Goal: Information Seeking & Learning: Learn about a topic

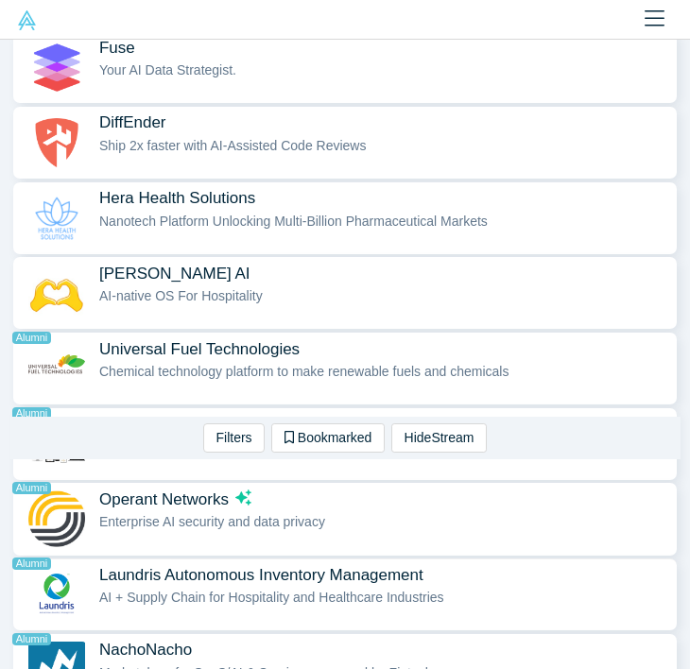
scroll to position [1675, 0]
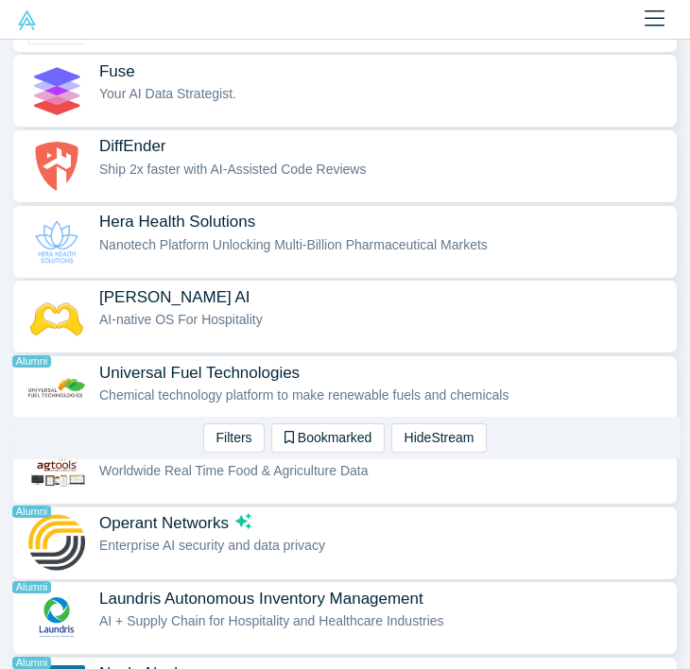
click at [55, 537] on img "button" at bounding box center [56, 542] width 60 height 57
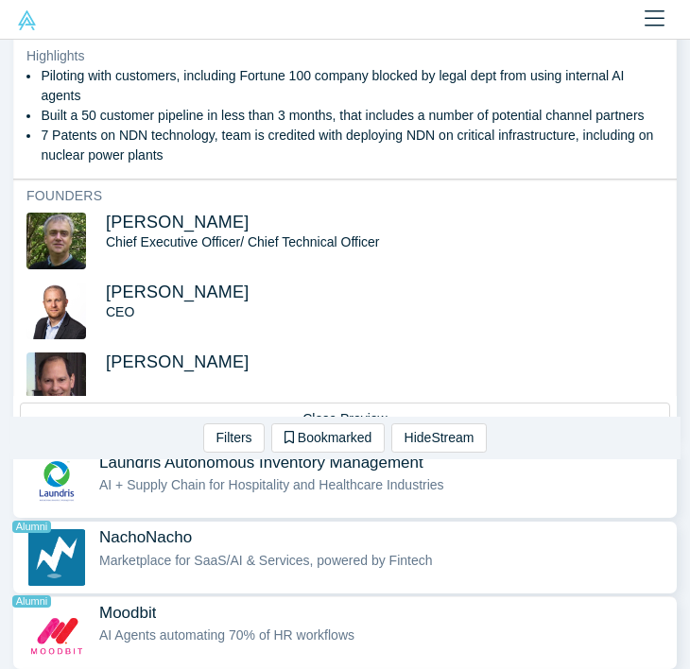
scroll to position [1805, 0]
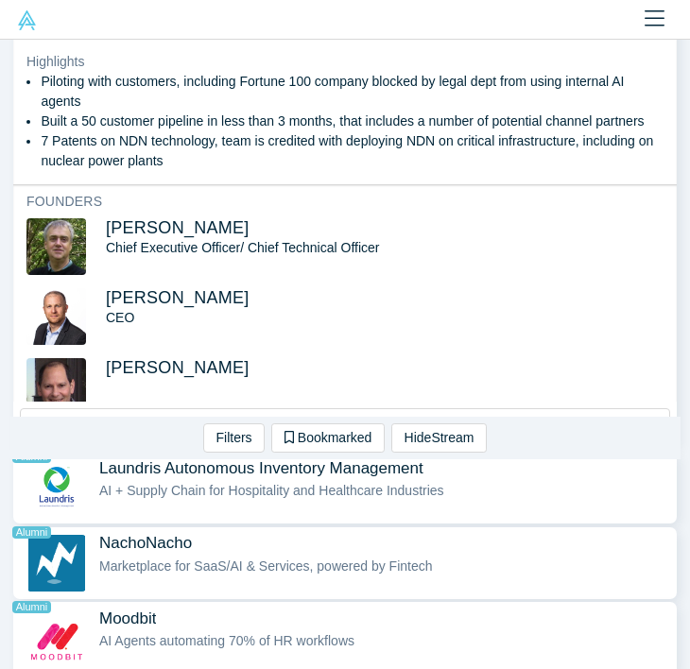
click at [659, 14] on icon "Close" at bounding box center [654, 19] width 20 height 23
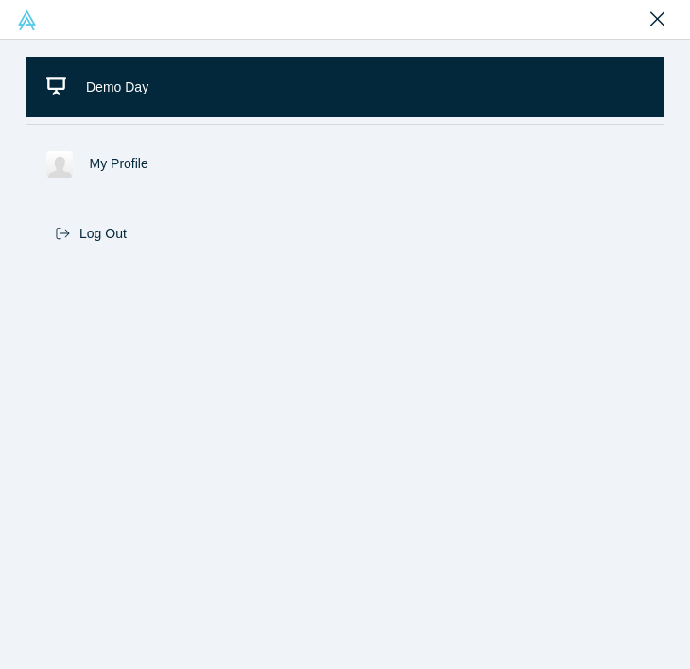
click at [660, 16] on icon "Close" at bounding box center [657, 18] width 14 height 14
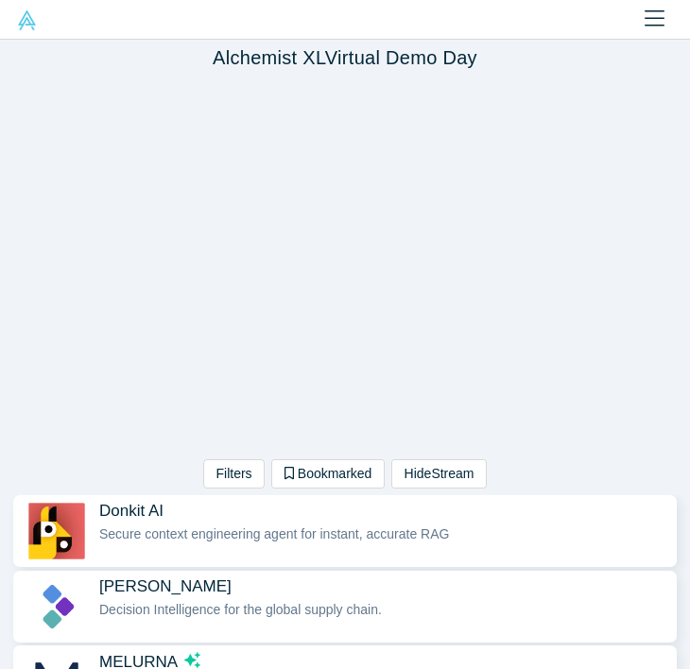
scroll to position [0, 0]
click at [235, 469] on button "Filters" at bounding box center [233, 473] width 61 height 29
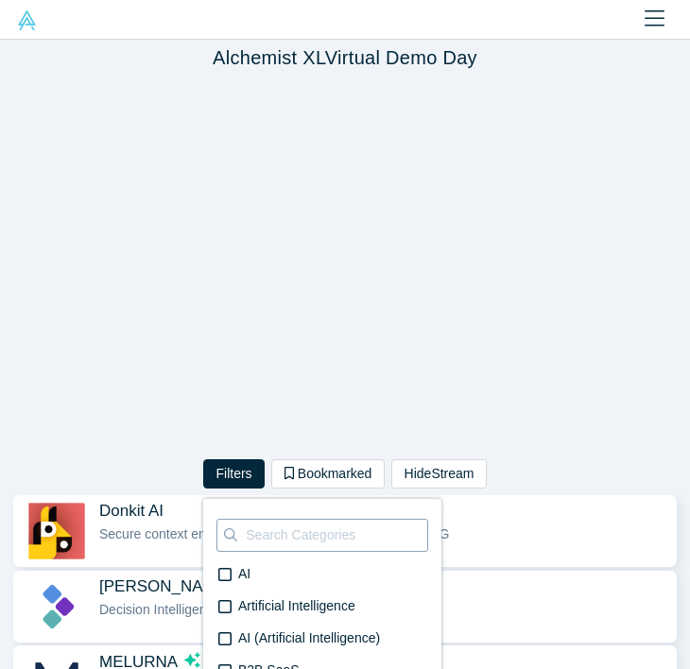
click at [257, 535] on input at bounding box center [335, 535] width 183 height 38
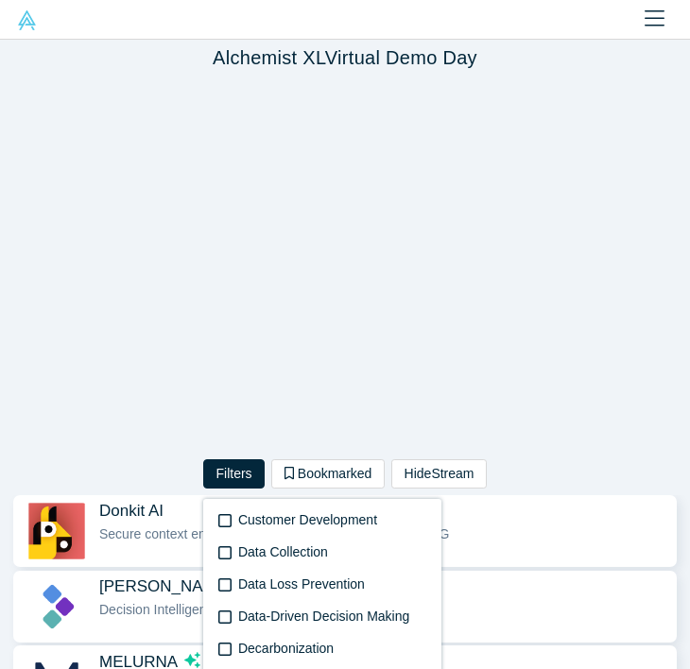
scroll to position [1827, 0]
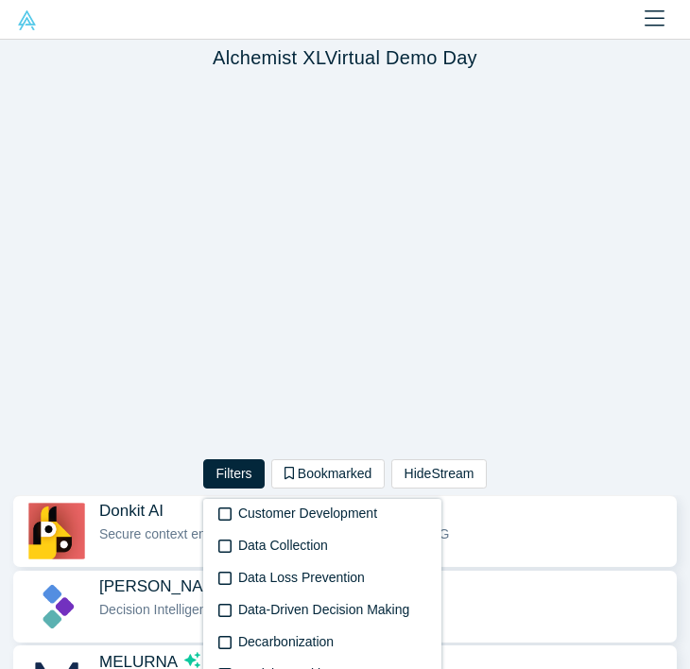
click at [527, 527] on div "Secure context engineering agent for instant, accurate RAG" at bounding box center [383, 534] width 568 height 20
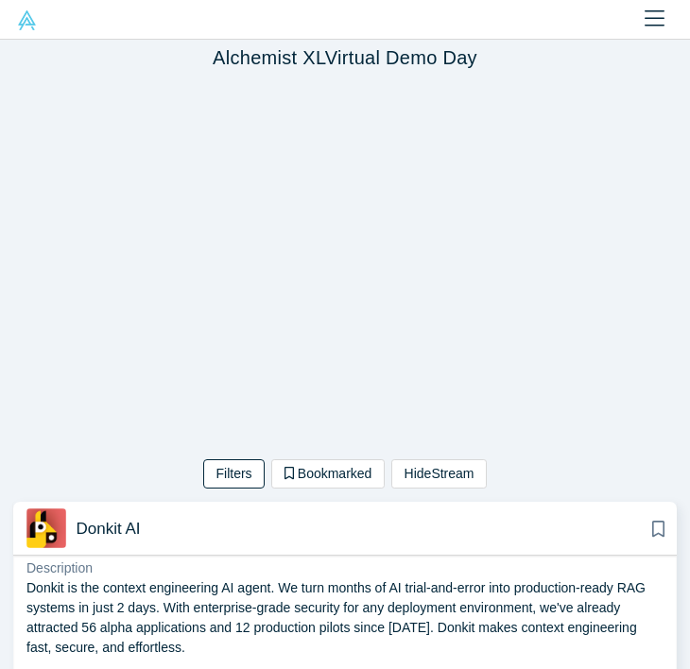
scroll to position [0, 0]
click at [654, 16] on icon "Close" at bounding box center [654, 19] width 20 height 23
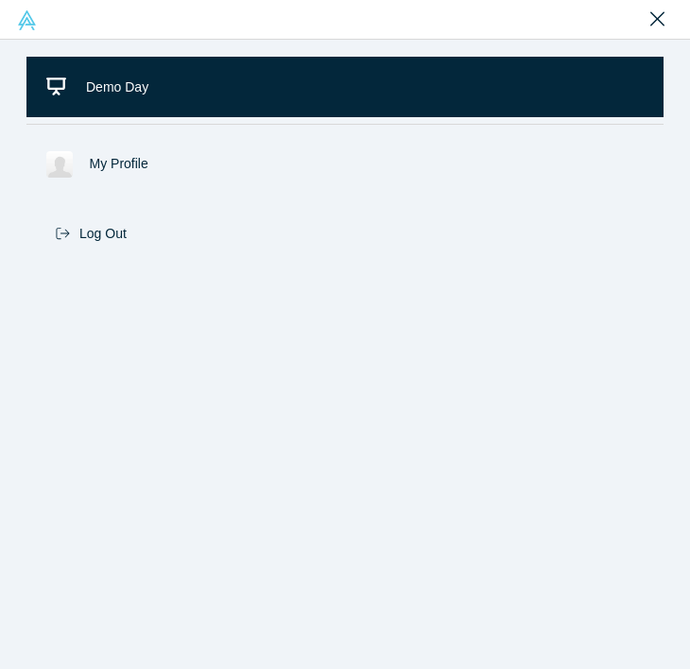
click at [654, 16] on icon "Close" at bounding box center [657, 18] width 14 height 14
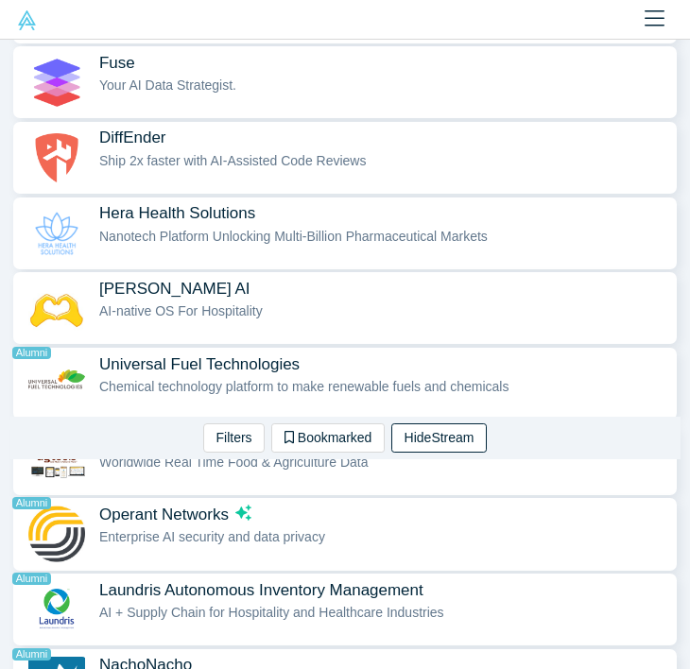
scroll to position [1688, 0]
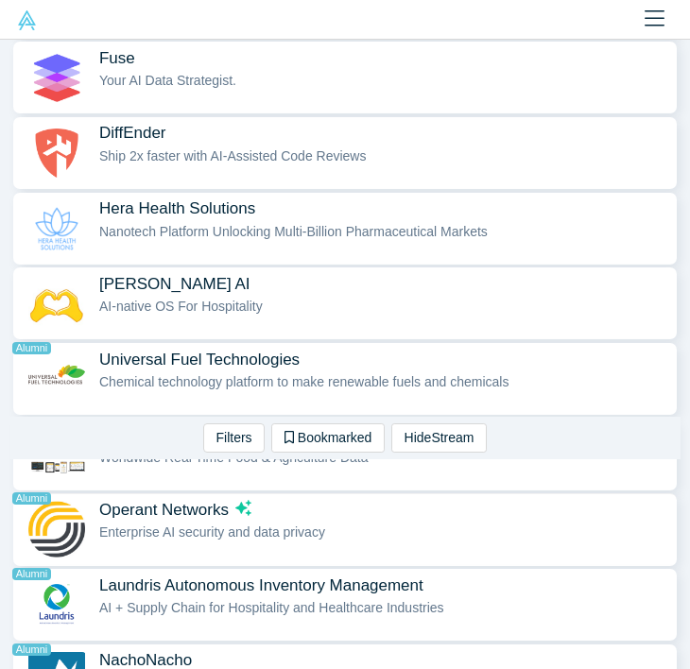
click at [192, 529] on span "Enterprise AI security and data privacy" at bounding box center [212, 531] width 226 height 15
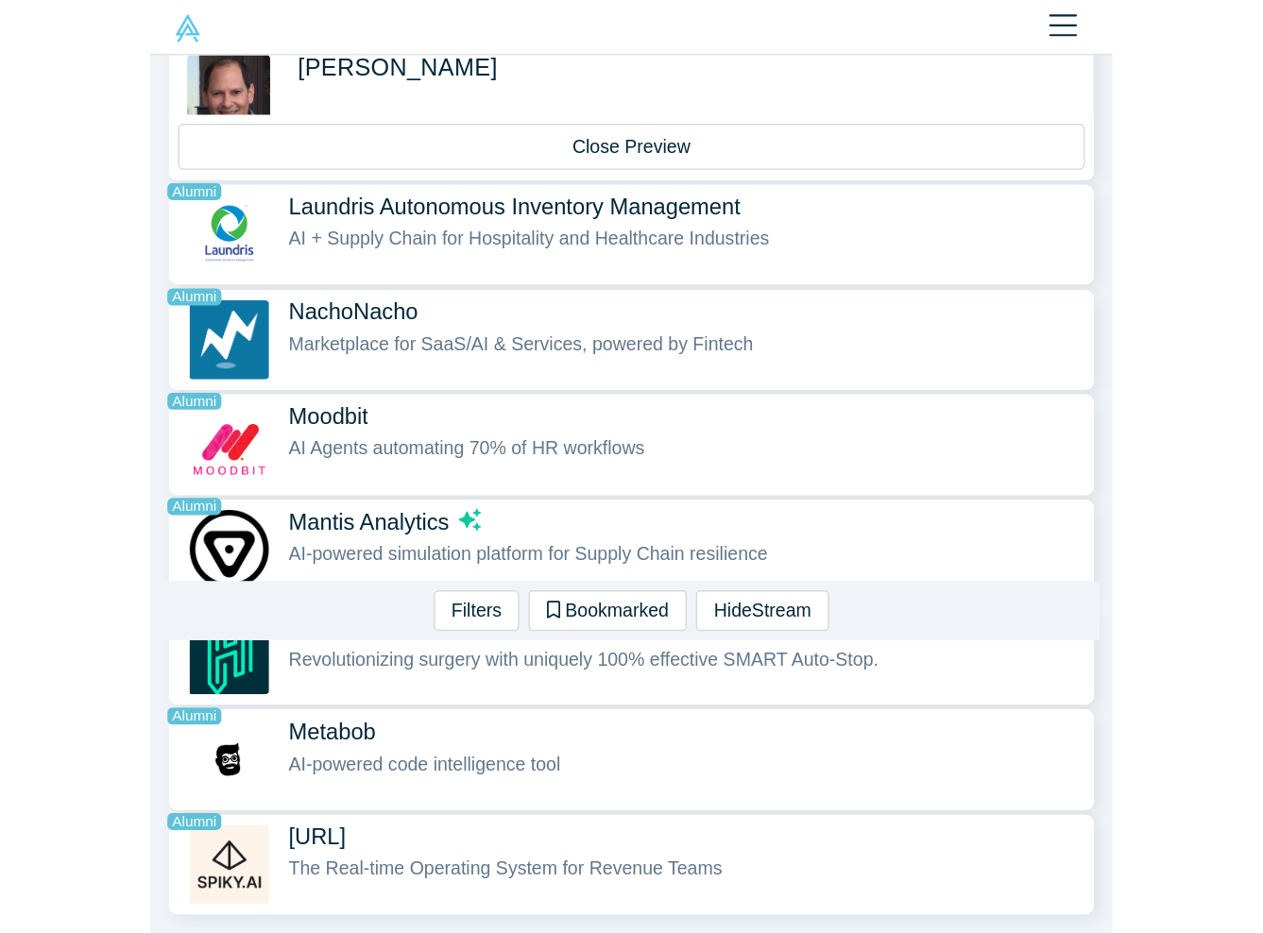
scroll to position [2124, 0]
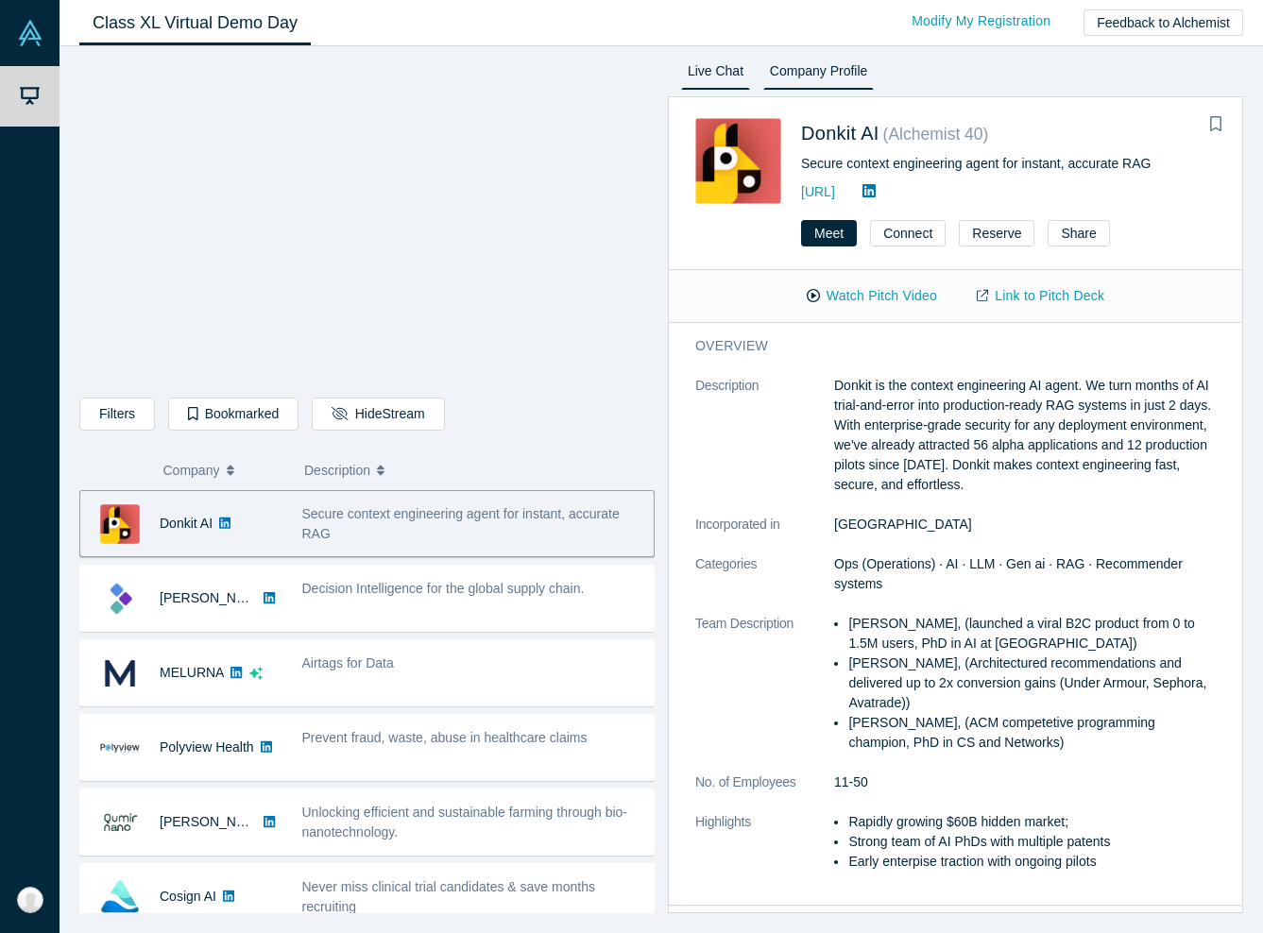
click at [689, 73] on link "Live Chat" at bounding box center [715, 75] width 69 height 30
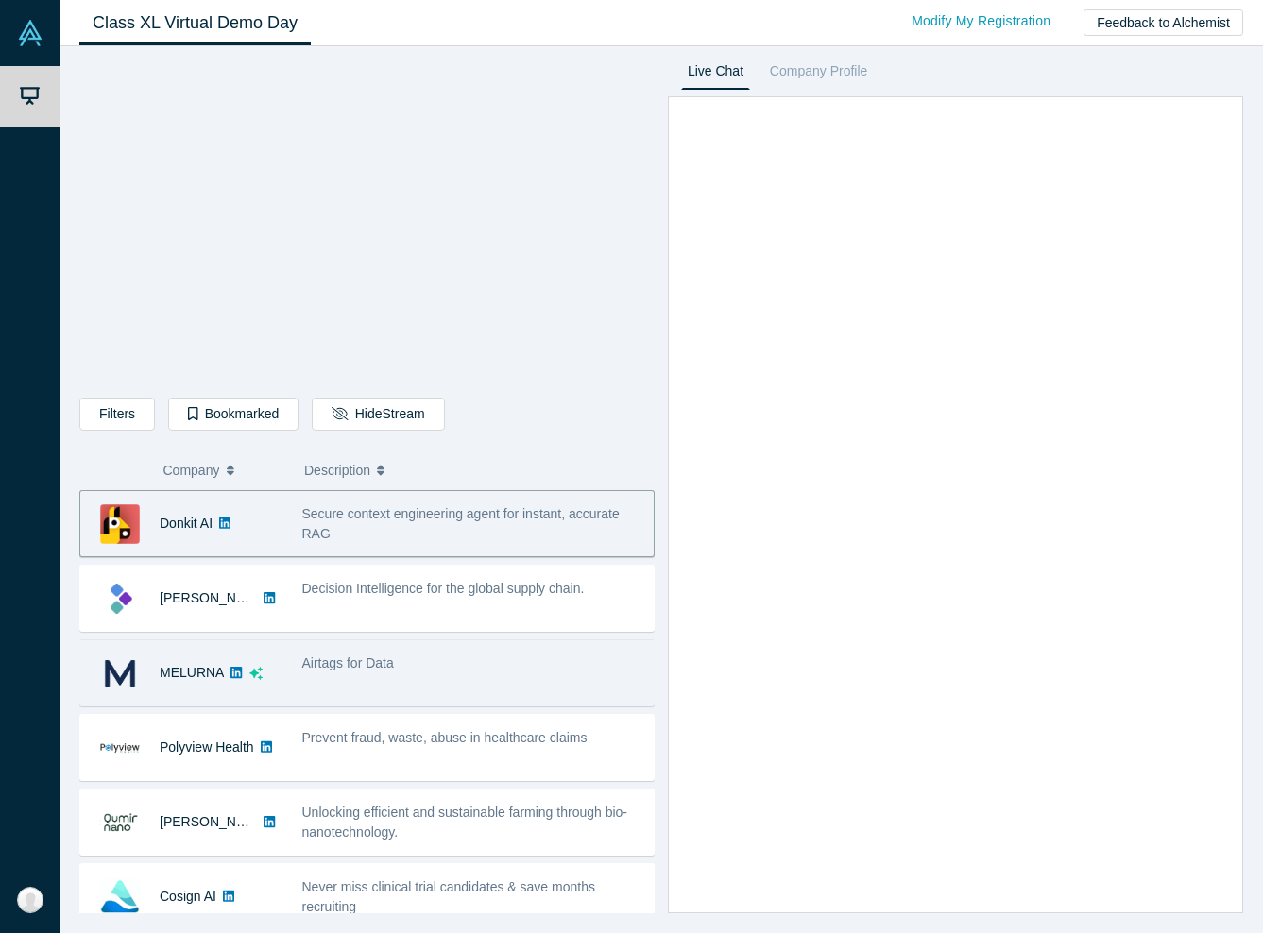
scroll to position [0, 0]
